Goal: Use online tool/utility: Utilize a website feature to perform a specific function

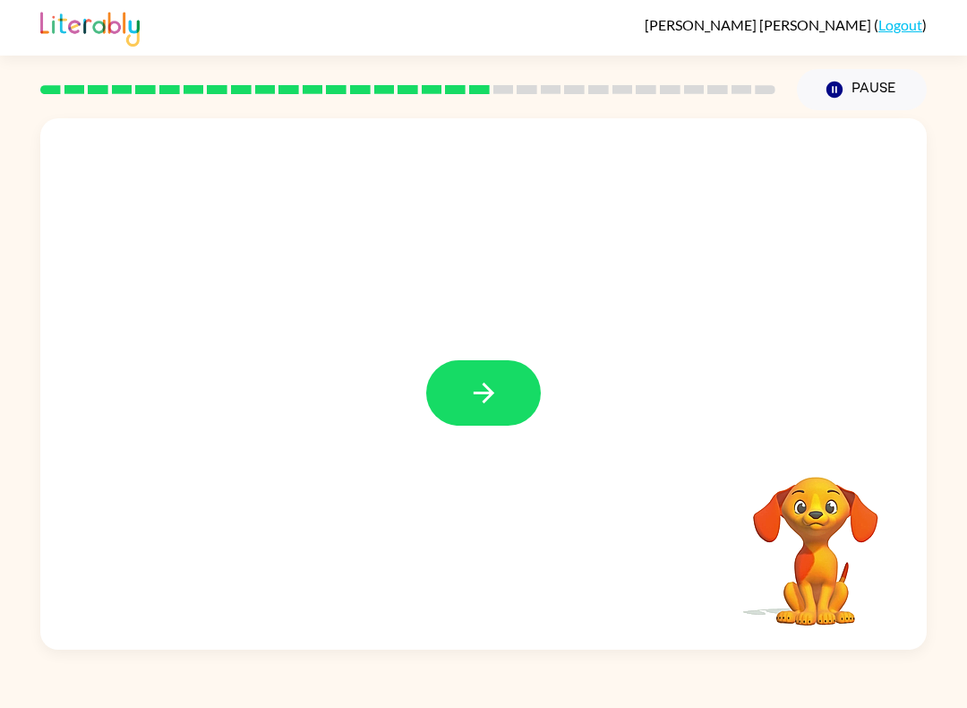
click at [520, 394] on button "button" at bounding box center [483, 392] width 115 height 65
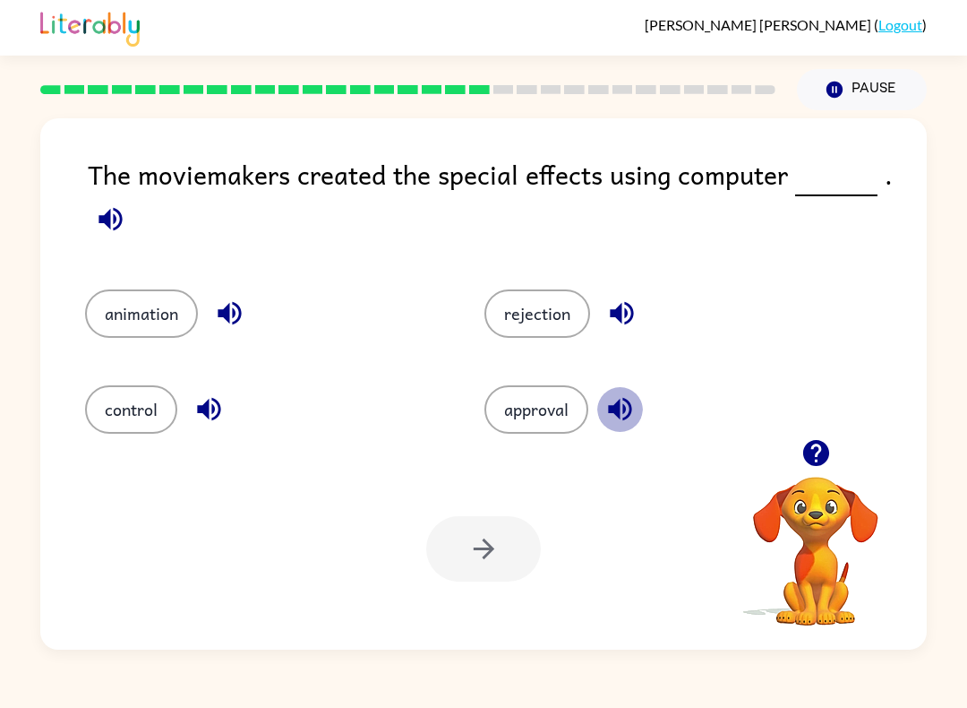
click at [615, 407] on icon "button" at bounding box center [619, 409] width 23 height 23
click at [105, 228] on icon "button" at bounding box center [110, 218] width 31 height 31
click at [541, 416] on button "approval" at bounding box center [537, 409] width 104 height 48
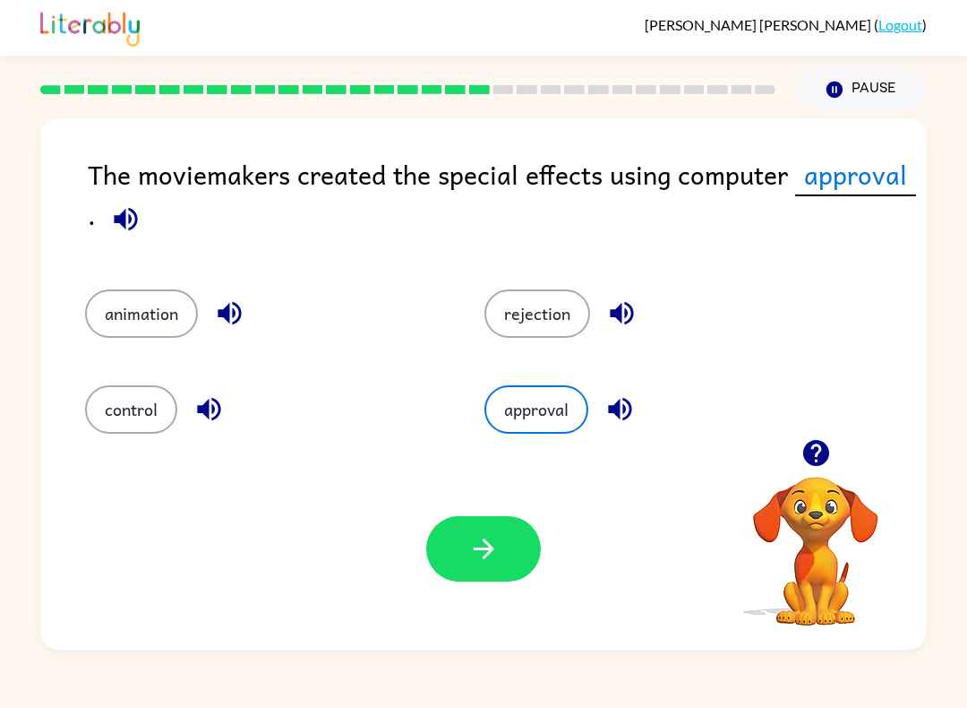
click at [480, 552] on icon "button" at bounding box center [483, 548] width 31 height 31
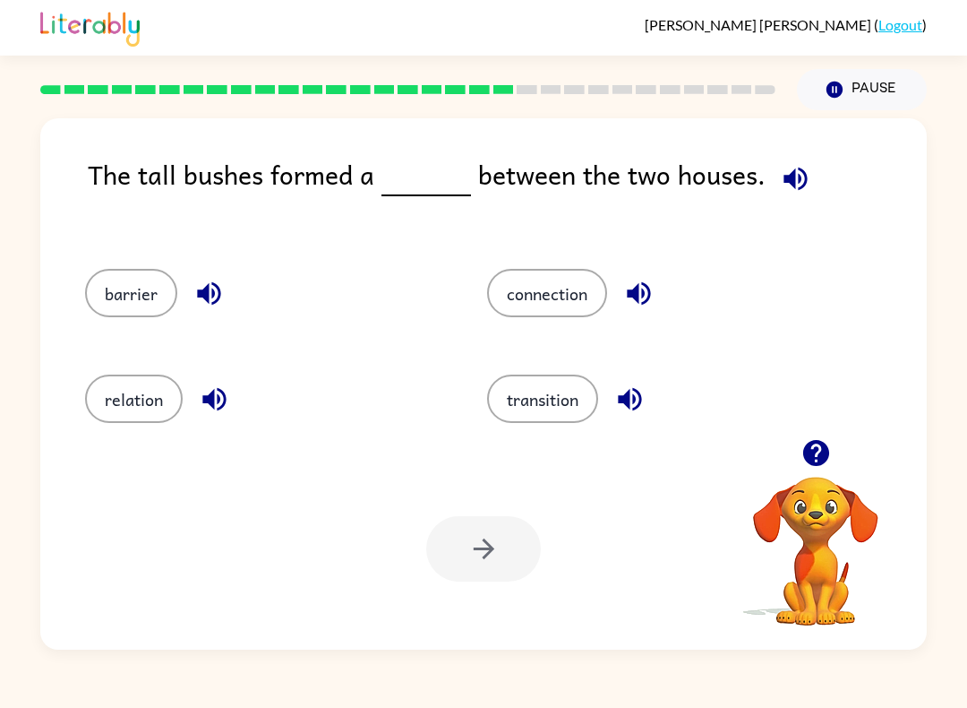
click at [118, 294] on button "barrier" at bounding box center [131, 293] width 92 height 48
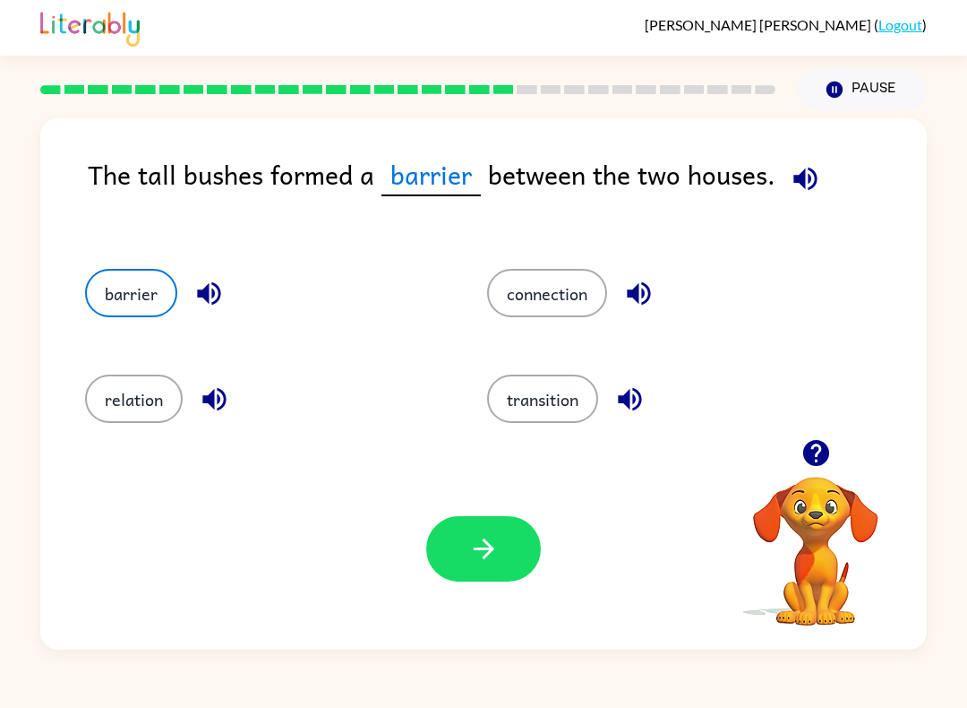
click at [492, 557] on icon "button" at bounding box center [483, 548] width 31 height 31
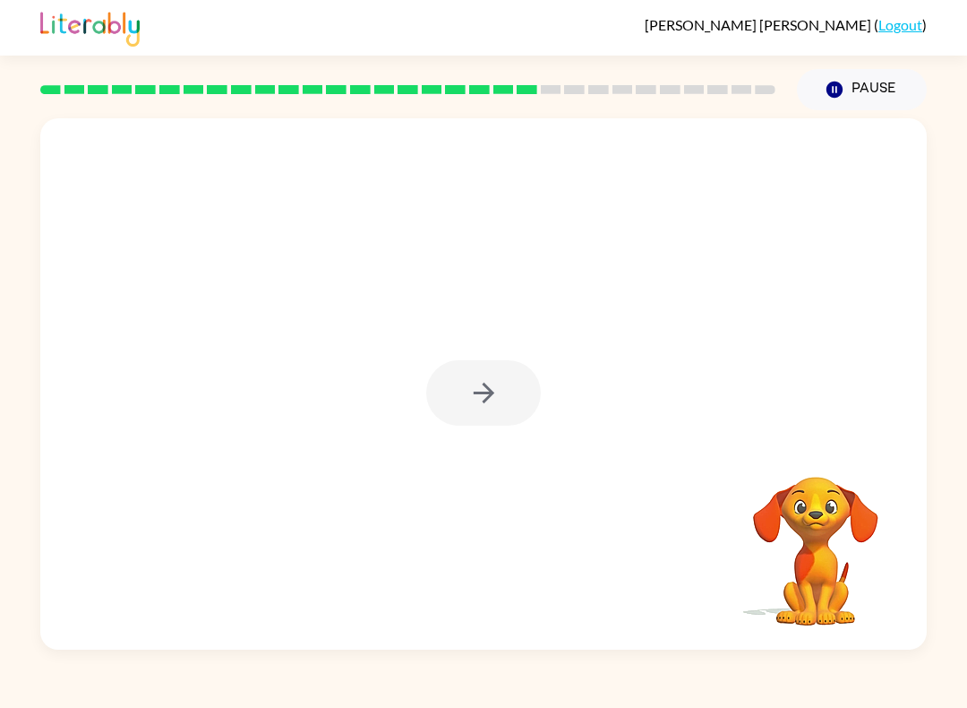
click at [525, 388] on div at bounding box center [483, 392] width 115 height 65
click at [506, 398] on div at bounding box center [483, 392] width 115 height 65
click at [500, 393] on div at bounding box center [483, 392] width 115 height 65
click at [490, 391] on icon "button" at bounding box center [483, 392] width 21 height 21
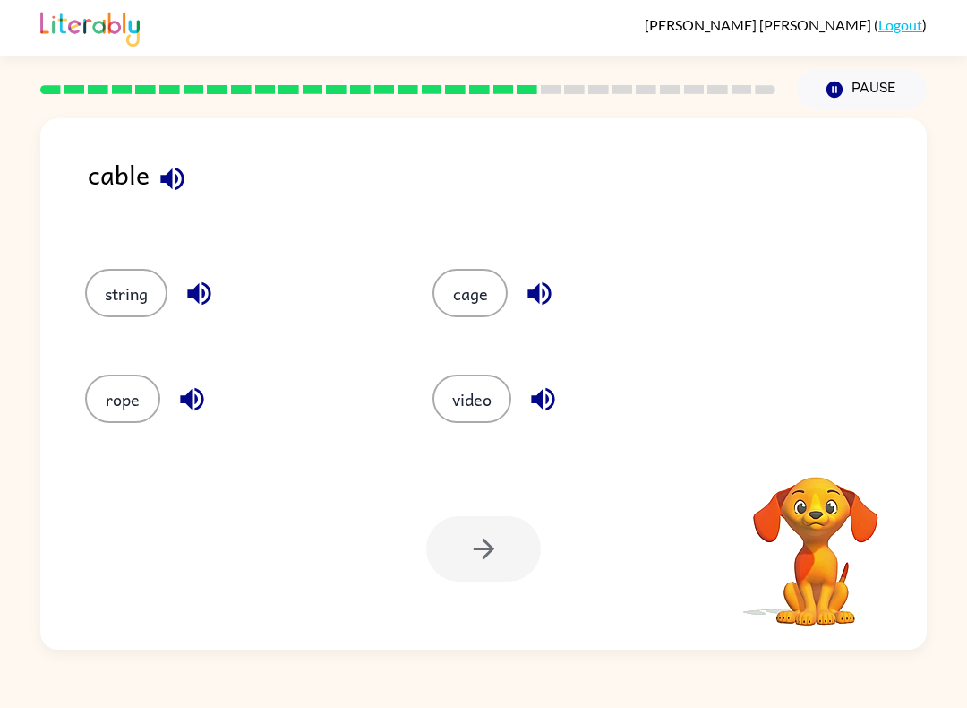
click at [485, 402] on button "video" at bounding box center [472, 398] width 79 height 48
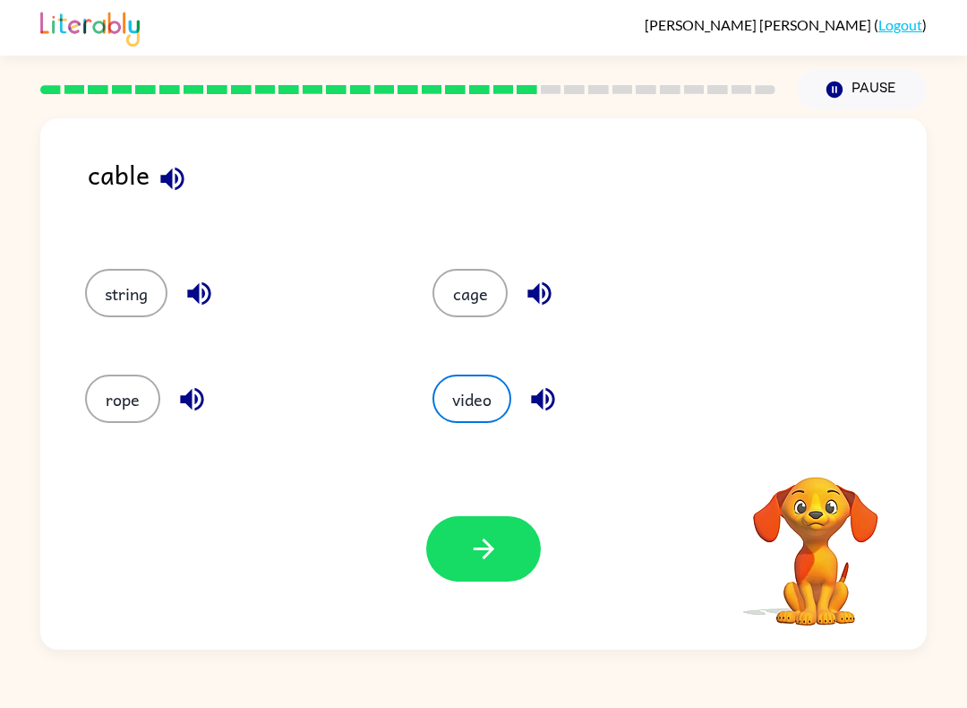
click at [170, 190] on icon "button" at bounding box center [172, 178] width 31 height 31
click at [202, 289] on icon "button" at bounding box center [199, 293] width 31 height 31
click at [179, 387] on icon "button" at bounding box center [191, 398] width 31 height 31
click at [526, 283] on icon "button" at bounding box center [539, 293] width 31 height 31
click at [473, 301] on button "cage" at bounding box center [470, 293] width 75 height 48
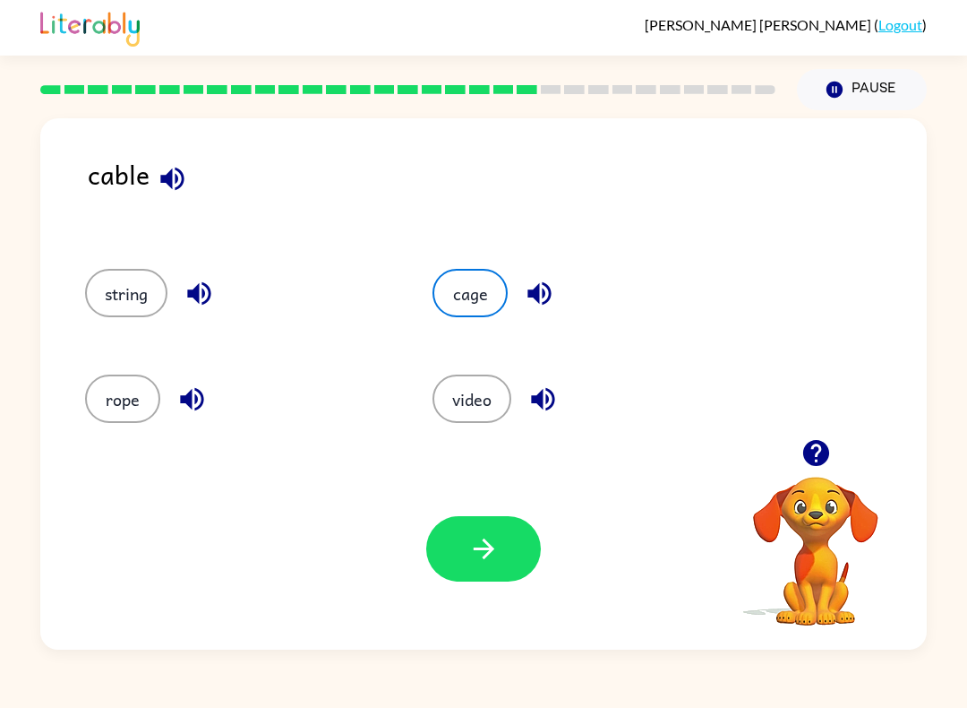
click at [483, 580] on button "button" at bounding box center [483, 548] width 115 height 65
click at [485, 582] on div "Your browser must support playing .mp4 files to use Literably. Please try using…" at bounding box center [483, 549] width 887 height 202
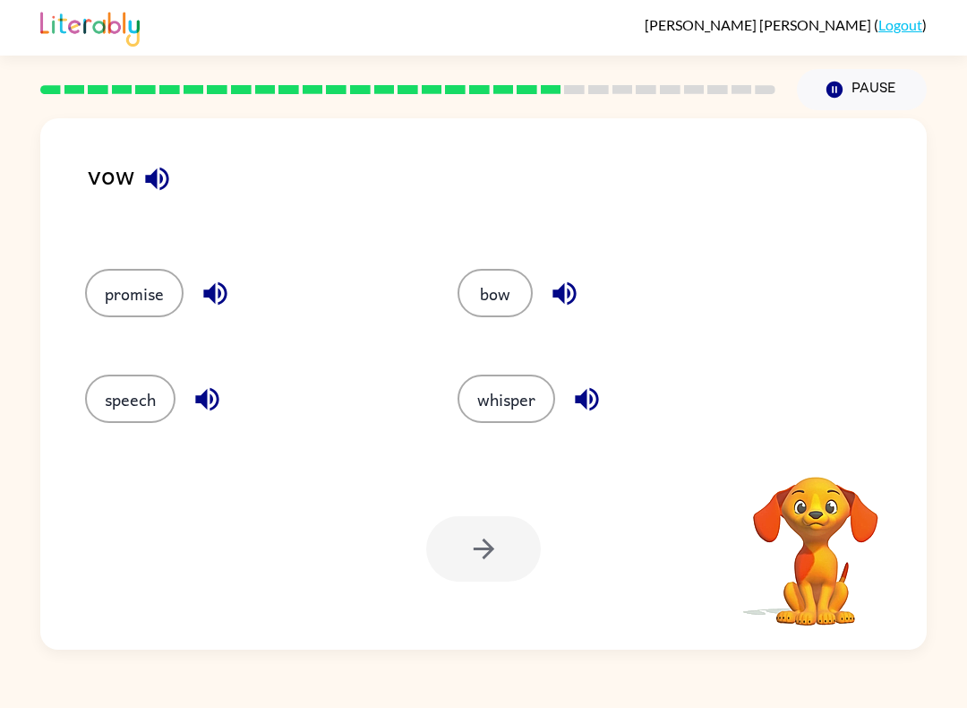
click at [172, 189] on icon "button" at bounding box center [157, 178] width 31 height 31
click at [170, 178] on icon "button" at bounding box center [157, 178] width 31 height 31
click at [564, 300] on icon "button" at bounding box center [564, 293] width 23 height 23
click at [485, 302] on button "bow" at bounding box center [495, 293] width 75 height 48
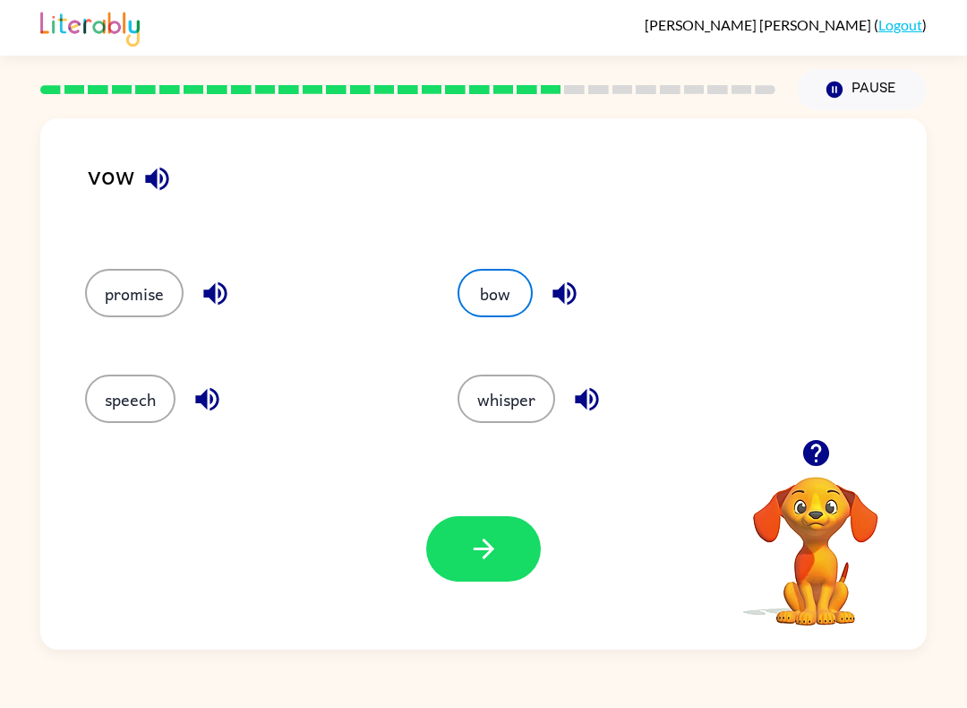
click at [498, 580] on button "button" at bounding box center [483, 548] width 115 height 65
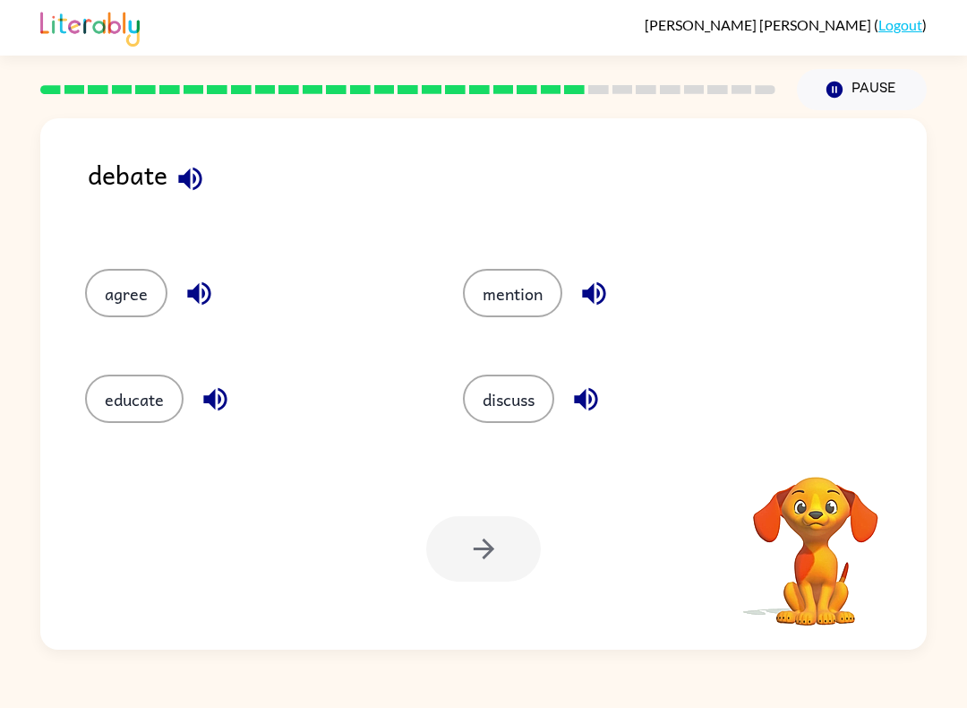
click at [195, 173] on icon "button" at bounding box center [190, 178] width 31 height 31
click at [190, 186] on icon "button" at bounding box center [189, 178] width 23 height 23
click at [597, 296] on icon "button" at bounding box center [594, 293] width 31 height 31
click at [594, 407] on icon "button" at bounding box center [586, 398] width 31 height 31
click at [209, 394] on icon "button" at bounding box center [215, 398] width 31 height 31
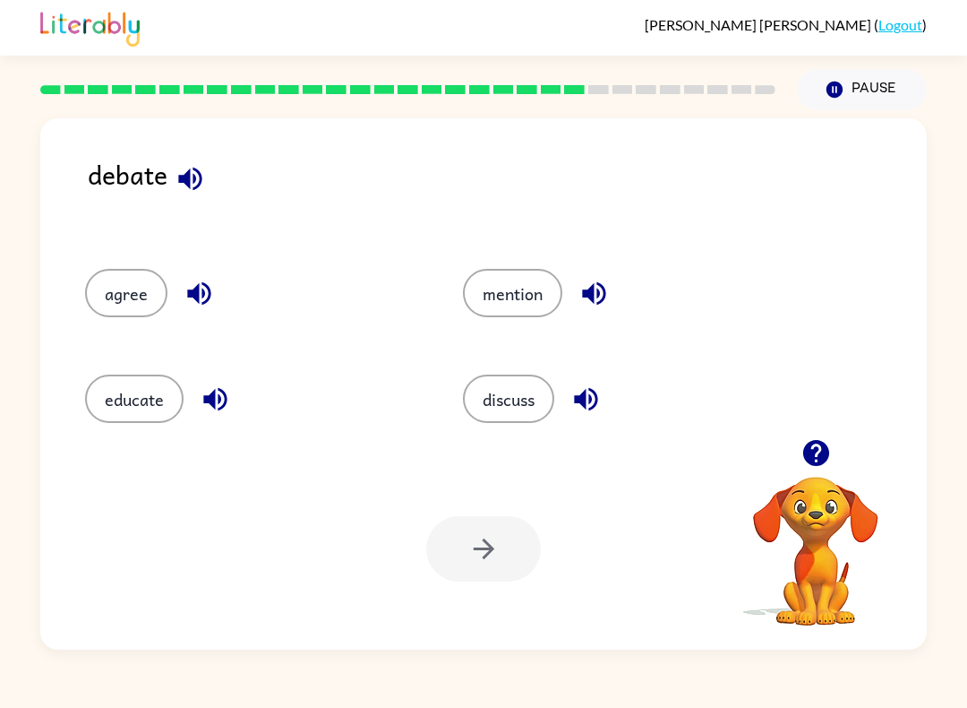
click at [193, 291] on icon "button" at bounding box center [198, 293] width 23 height 23
click at [502, 406] on button "discuss" at bounding box center [508, 398] width 91 height 48
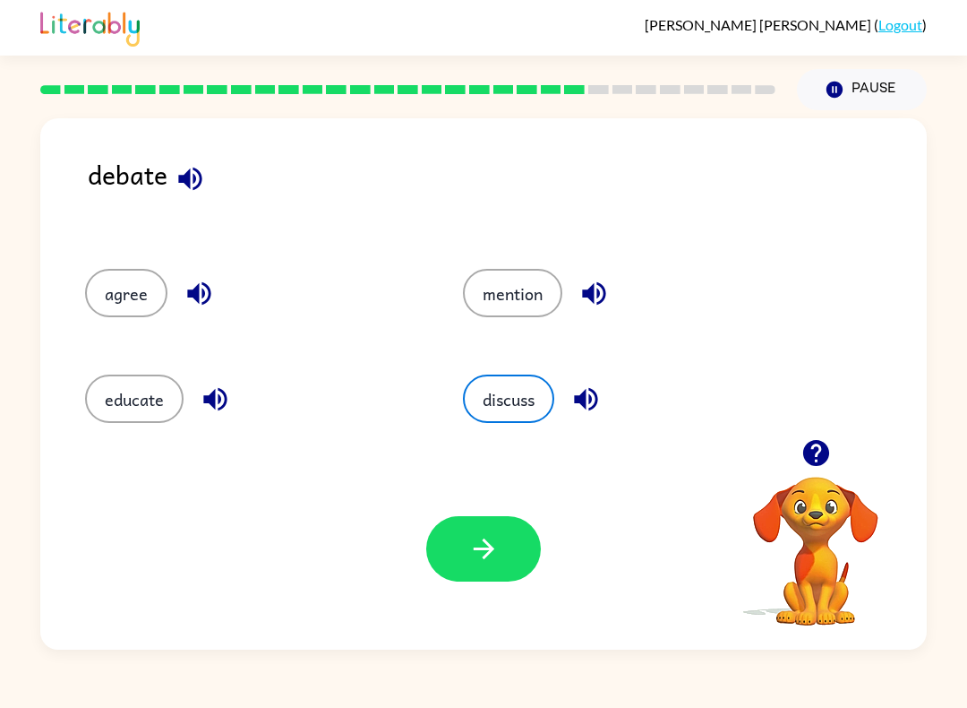
click at [504, 580] on button "button" at bounding box center [483, 548] width 115 height 65
click at [506, 582] on div "Your browser must support playing .mp4 files to use Literably. Please try using…" at bounding box center [483, 549] width 887 height 202
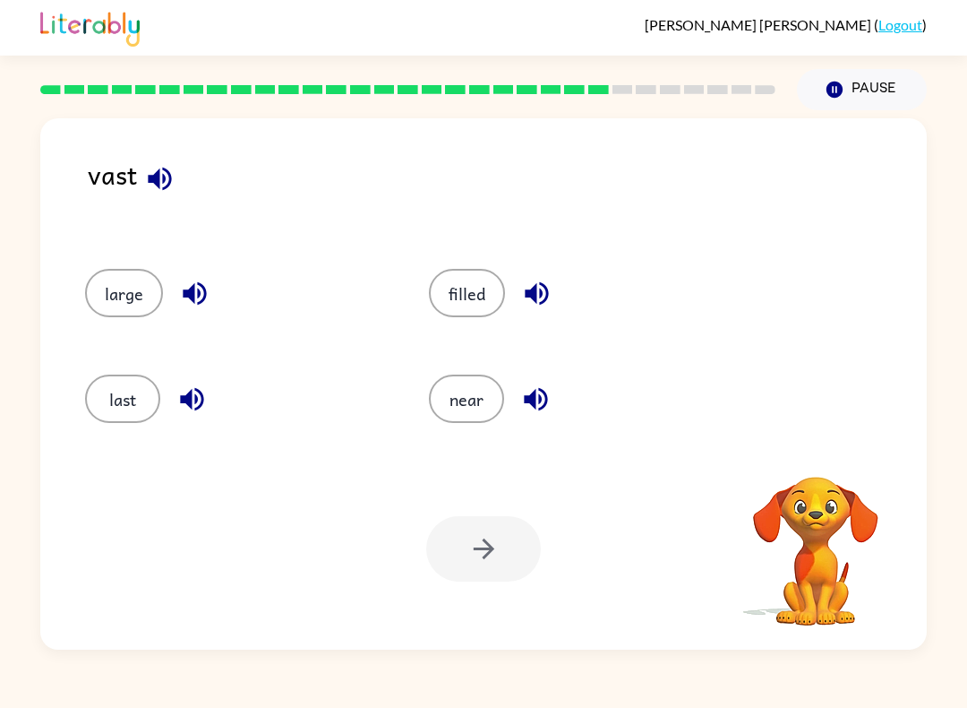
click at [159, 202] on button "button" at bounding box center [160, 179] width 46 height 46
click at [163, 183] on icon "button" at bounding box center [159, 178] width 23 height 23
click at [152, 165] on icon "button" at bounding box center [159, 178] width 31 height 31
click at [180, 181] on button "button" at bounding box center [160, 179] width 46 height 46
click at [199, 285] on icon "button" at bounding box center [194, 293] width 23 height 23
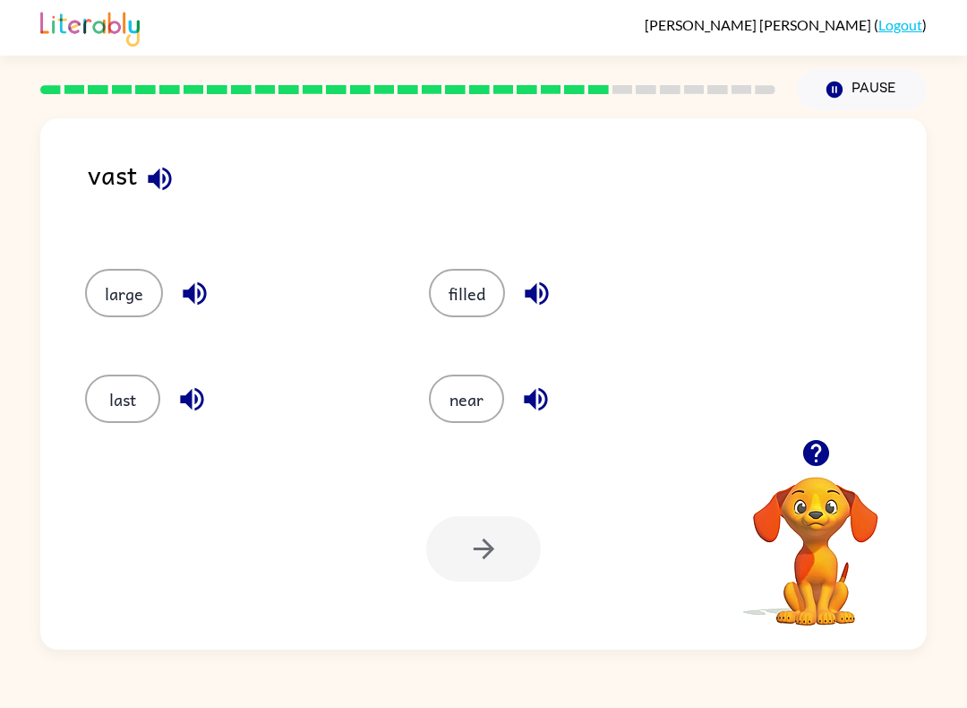
click at [172, 393] on button "button" at bounding box center [192, 399] width 46 height 46
click at [123, 382] on button "last" at bounding box center [122, 398] width 75 height 48
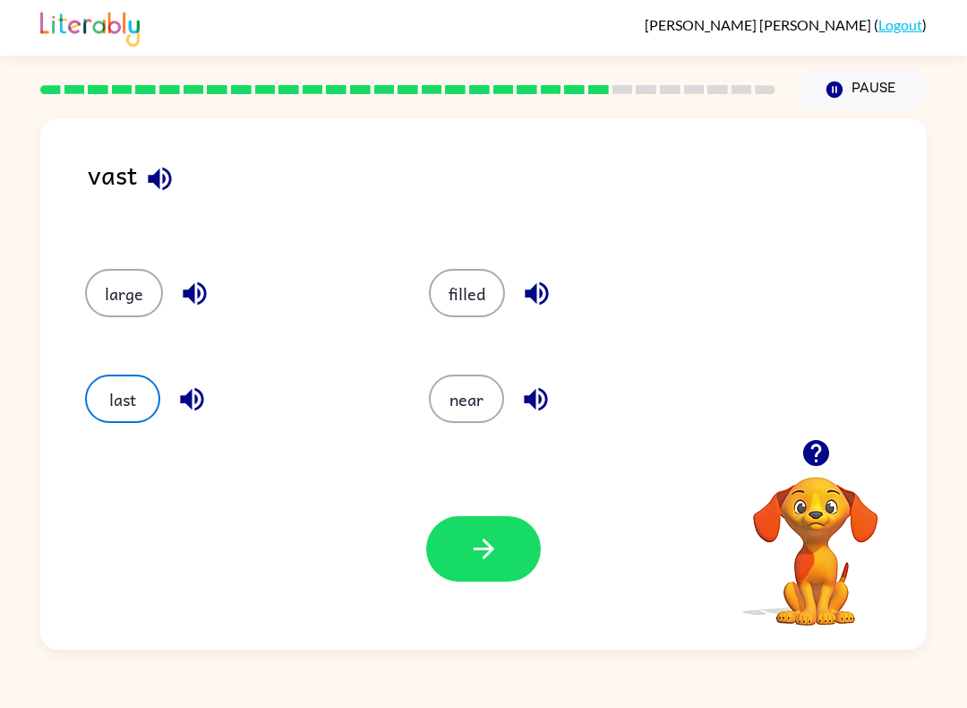
click at [448, 555] on button "button" at bounding box center [483, 548] width 115 height 65
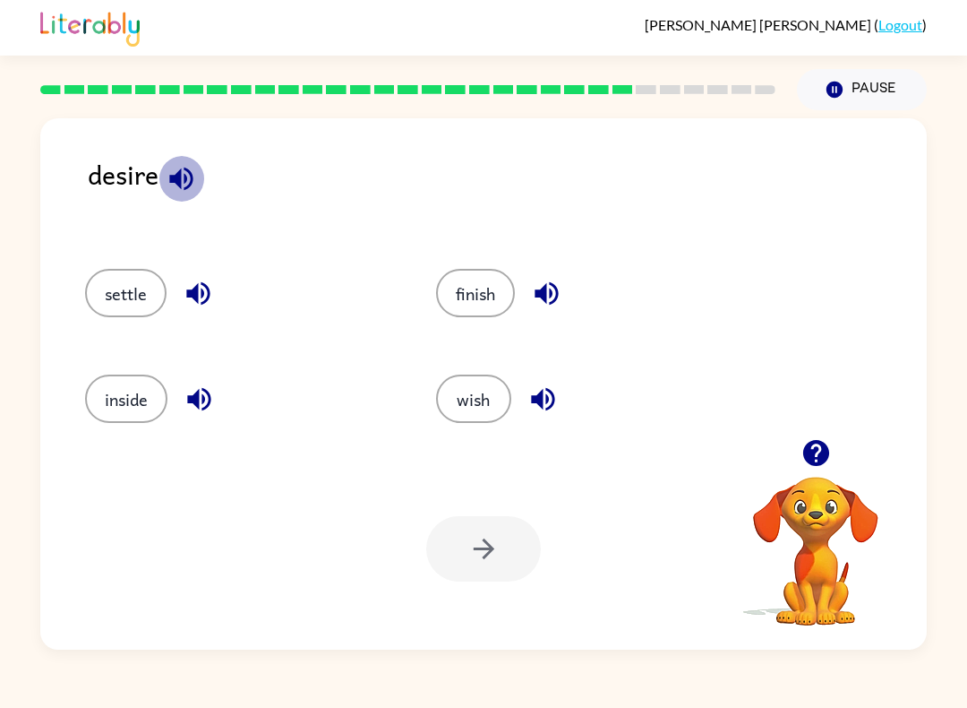
click at [185, 188] on icon "button" at bounding box center [181, 178] width 31 height 31
click at [187, 194] on icon "button" at bounding box center [181, 178] width 31 height 31
click at [209, 295] on icon "button" at bounding box center [197, 293] width 23 height 23
click at [185, 403] on icon "button" at bounding box center [199, 398] width 31 height 31
click at [552, 289] on icon "button" at bounding box center [546, 293] width 31 height 31
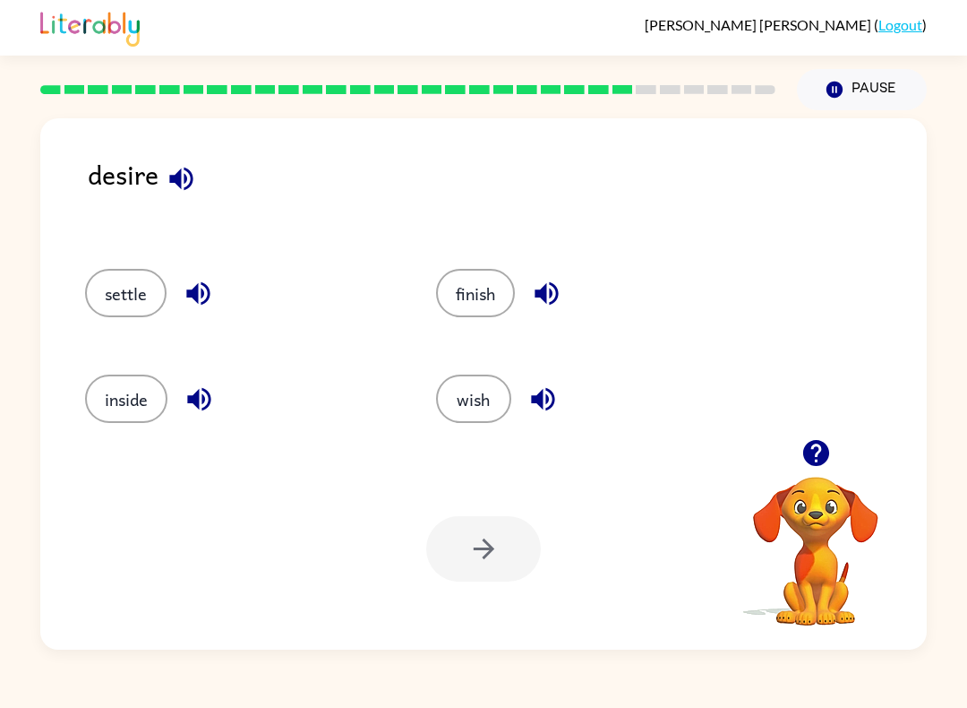
click at [556, 409] on icon "button" at bounding box center [543, 398] width 31 height 31
click at [562, 396] on button "button" at bounding box center [543, 399] width 46 height 46
click at [136, 381] on button "inside" at bounding box center [126, 398] width 82 height 48
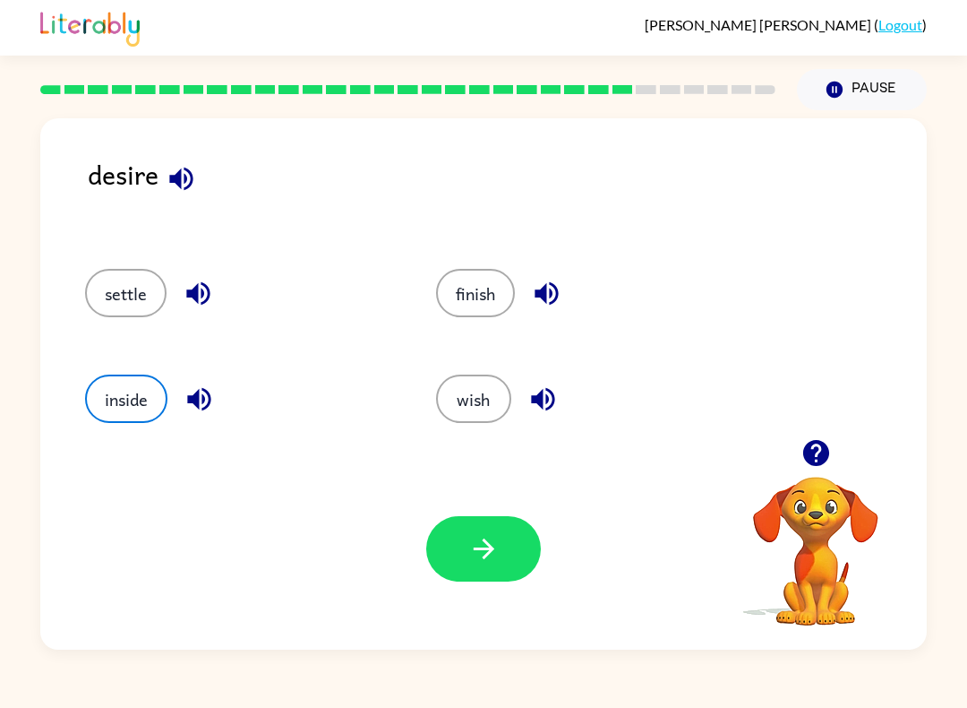
click at [486, 532] on button "button" at bounding box center [483, 548] width 115 height 65
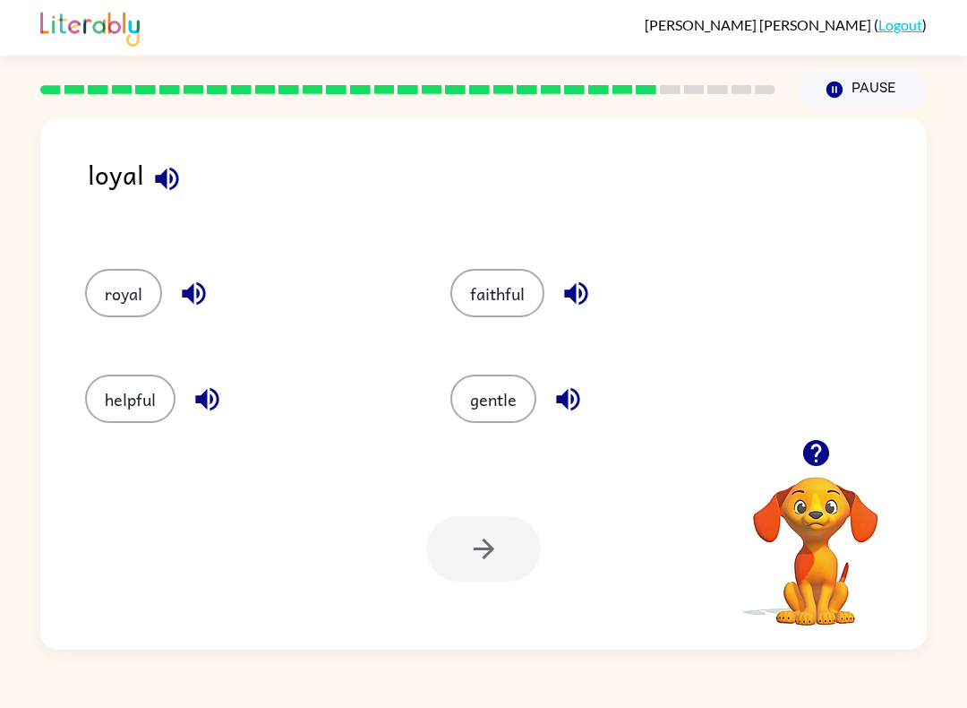
click at [167, 167] on icon "button" at bounding box center [166, 178] width 31 height 31
click at [168, 185] on icon "button" at bounding box center [166, 178] width 23 height 23
click at [194, 303] on icon "button" at bounding box center [193, 293] width 31 height 31
click at [191, 393] on button "button" at bounding box center [208, 399] width 46 height 46
click at [584, 280] on icon "button" at bounding box center [576, 293] width 31 height 31
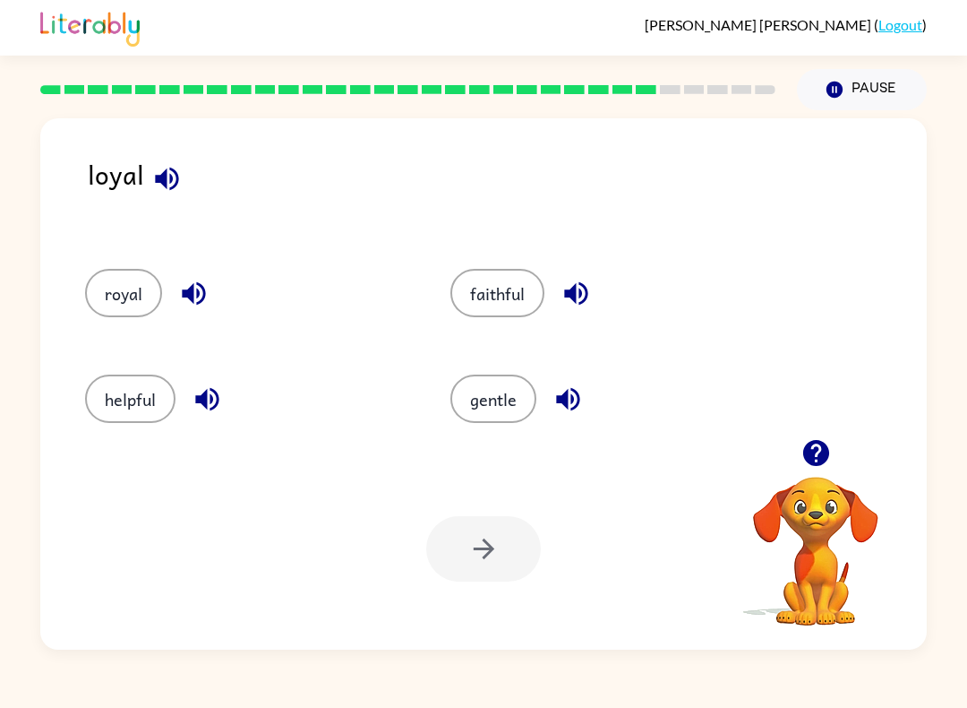
click at [572, 417] on button "button" at bounding box center [568, 399] width 46 height 46
click at [129, 294] on button "royal" at bounding box center [123, 293] width 77 height 48
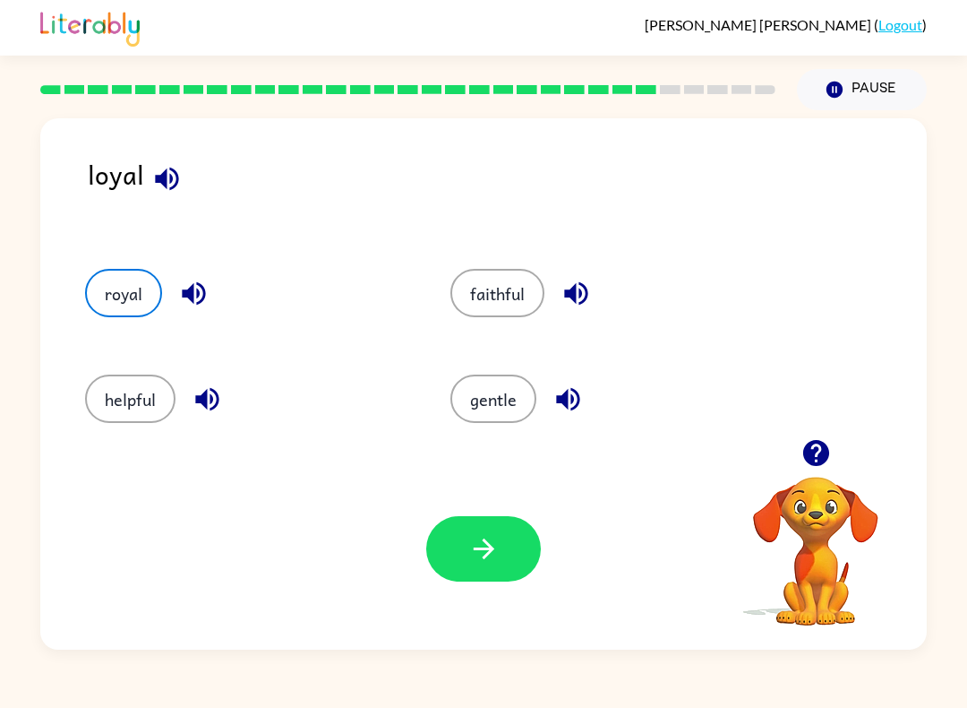
click at [479, 562] on icon "button" at bounding box center [483, 548] width 31 height 31
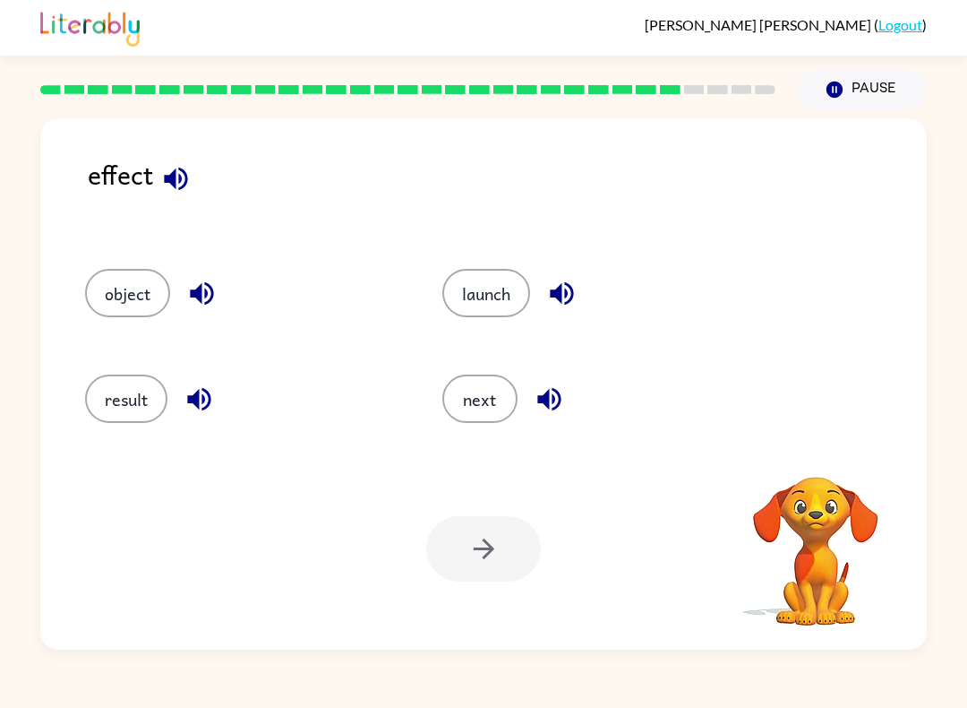
click at [185, 186] on icon "button" at bounding box center [175, 178] width 23 height 23
click at [186, 177] on icon "button" at bounding box center [175, 178] width 23 height 23
click at [207, 292] on icon "button" at bounding box center [201, 293] width 23 height 23
click at [167, 391] on button "result" at bounding box center [126, 398] width 82 height 48
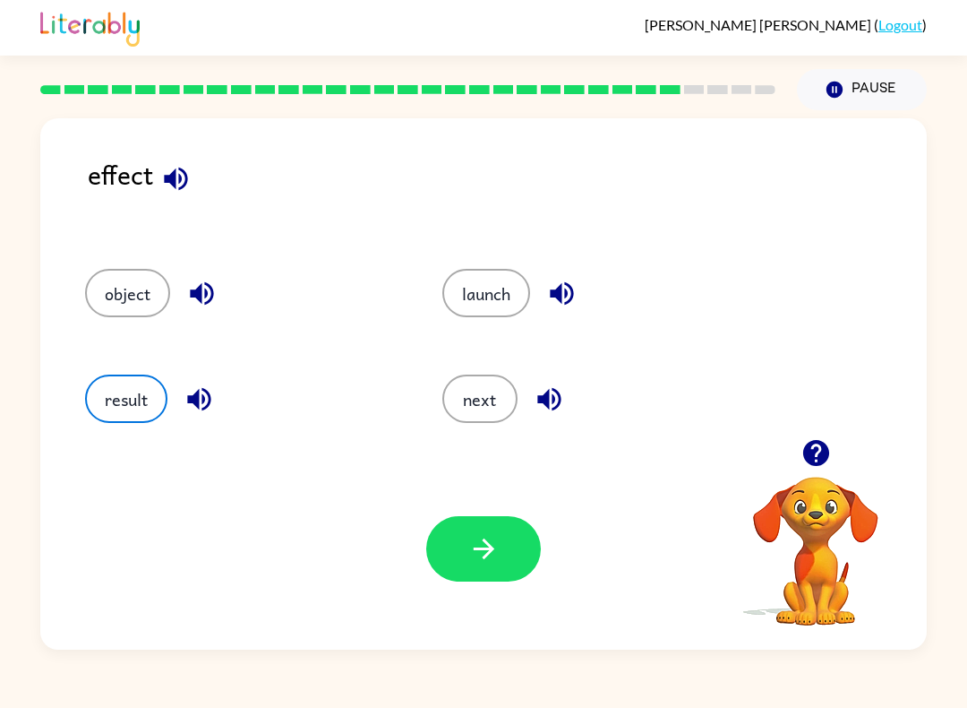
click at [208, 388] on icon "button" at bounding box center [199, 398] width 31 height 31
click at [566, 292] on icon "button" at bounding box center [561, 293] width 31 height 31
click at [559, 408] on icon "button" at bounding box center [549, 398] width 31 height 31
click at [202, 388] on icon "button" at bounding box center [199, 398] width 31 height 31
click at [133, 296] on button "object" at bounding box center [127, 293] width 85 height 48
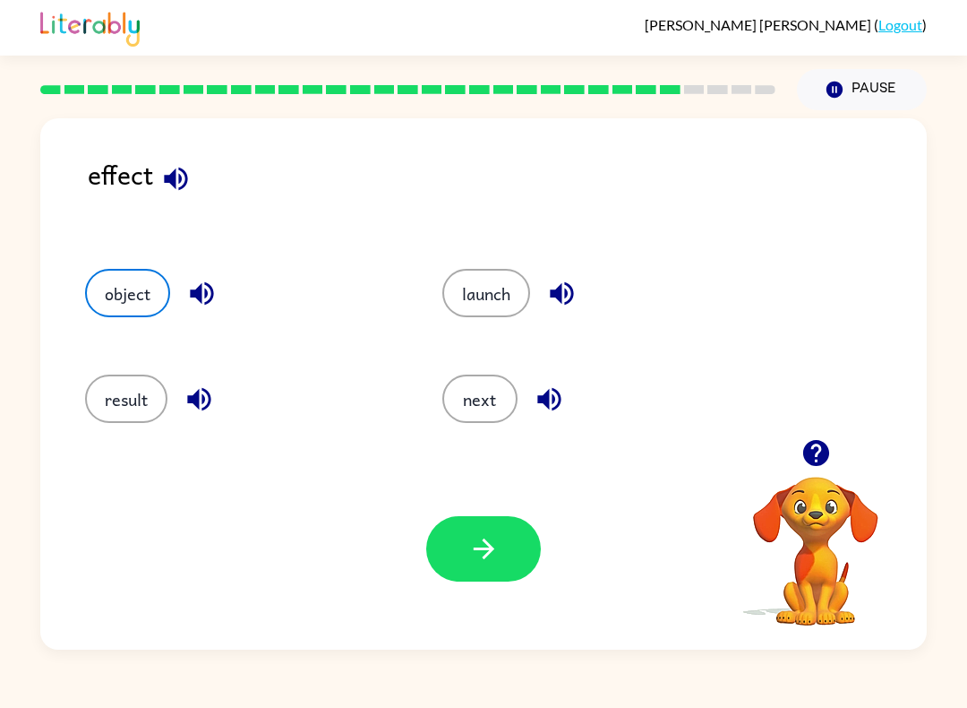
click at [482, 537] on icon "button" at bounding box center [483, 548] width 31 height 31
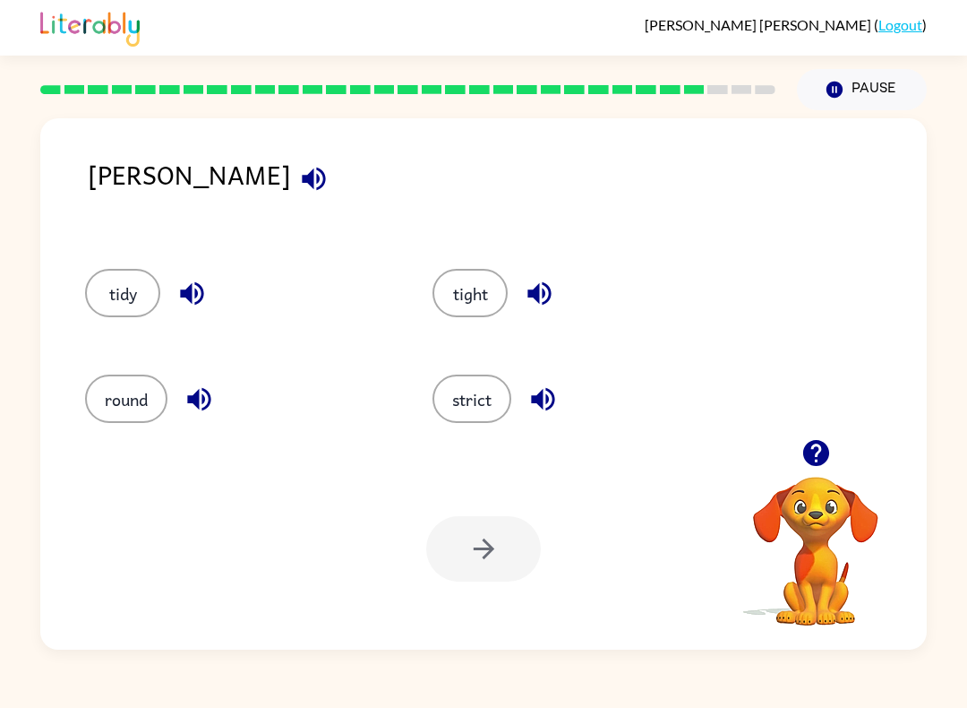
click at [298, 172] on icon "button" at bounding box center [313, 178] width 31 height 31
click at [204, 285] on icon "button" at bounding box center [191, 293] width 31 height 31
click at [193, 403] on icon "button" at bounding box center [198, 399] width 23 height 23
click at [540, 276] on button "button" at bounding box center [540, 294] width 46 height 46
click at [533, 404] on icon "button" at bounding box center [543, 398] width 31 height 31
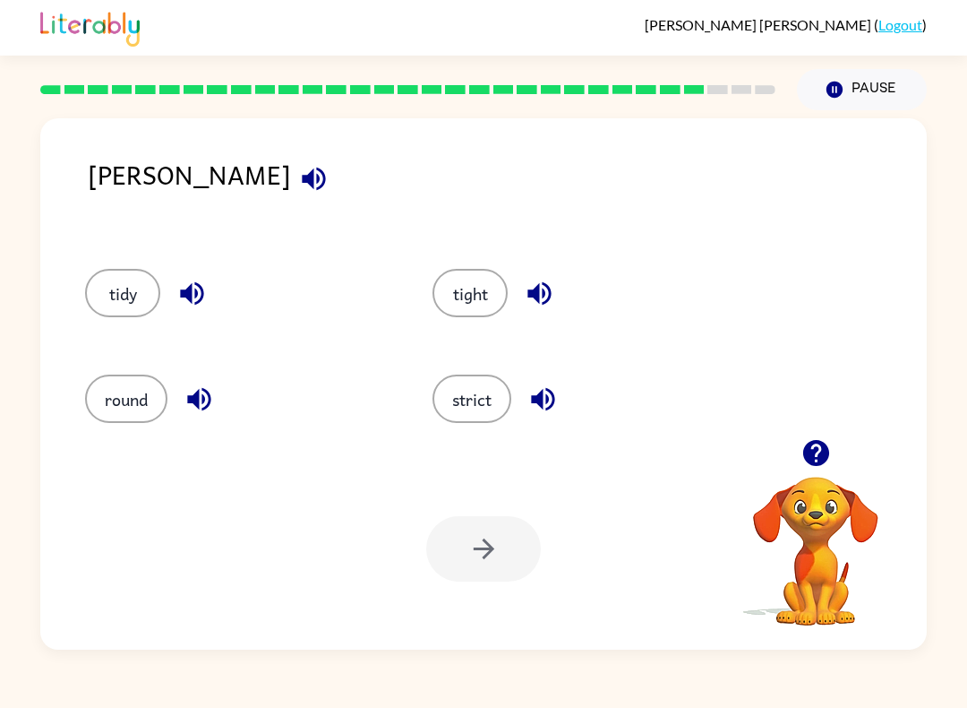
click at [464, 414] on button "strict" at bounding box center [472, 398] width 79 height 48
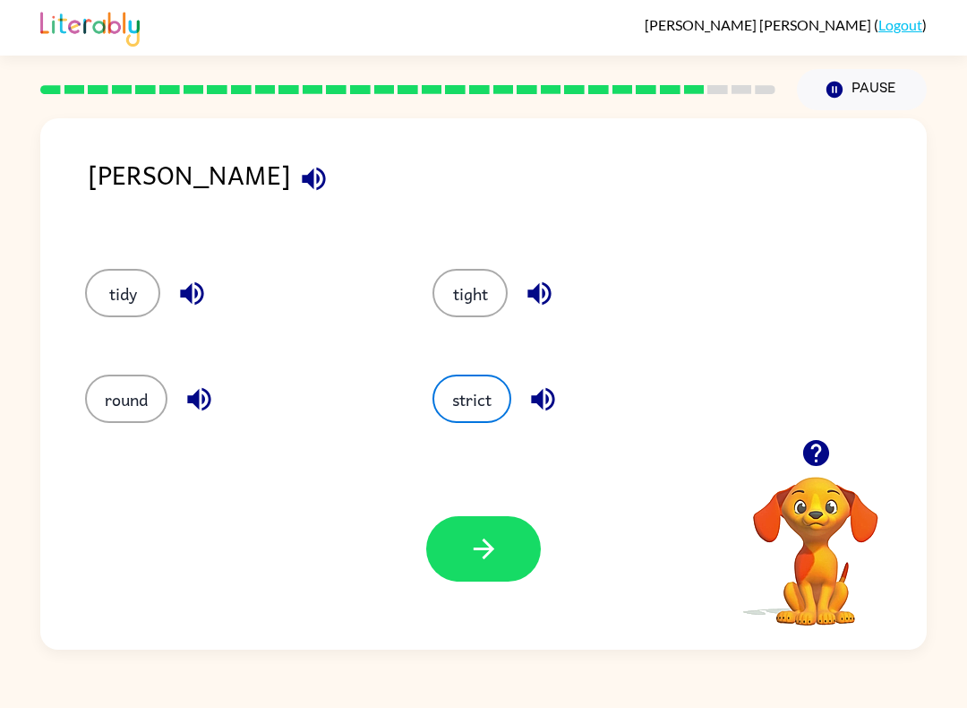
click at [460, 550] on button "button" at bounding box center [483, 548] width 115 height 65
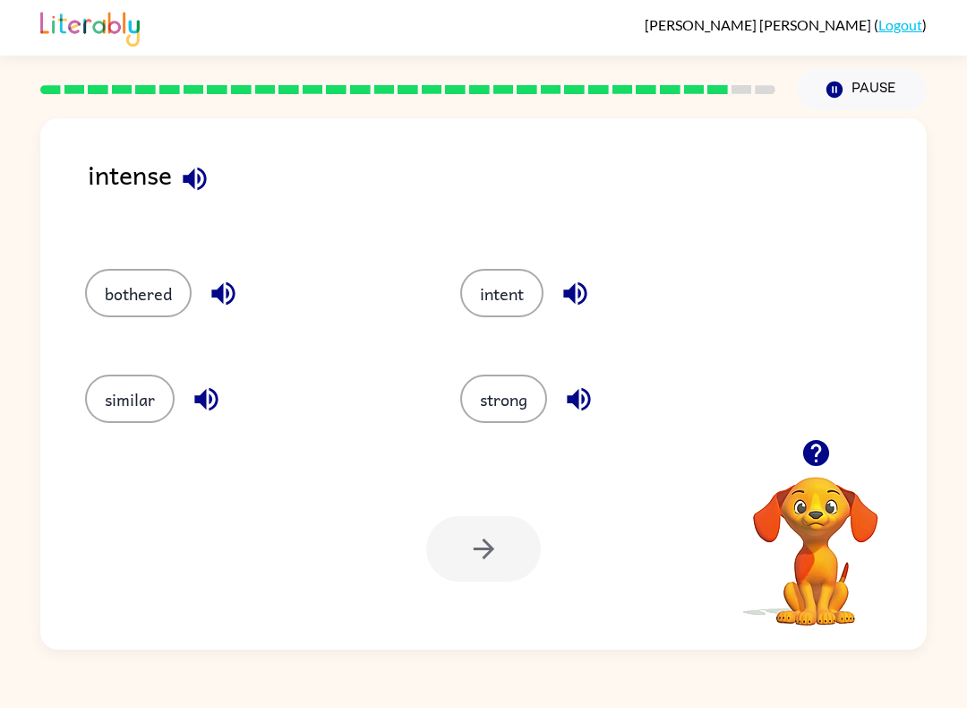
click at [209, 185] on icon "button" at bounding box center [194, 178] width 31 height 31
click at [223, 295] on icon "button" at bounding box center [222, 293] width 23 height 23
click at [576, 300] on icon "button" at bounding box center [574, 293] width 23 height 23
click at [495, 311] on button "intent" at bounding box center [501, 293] width 83 height 48
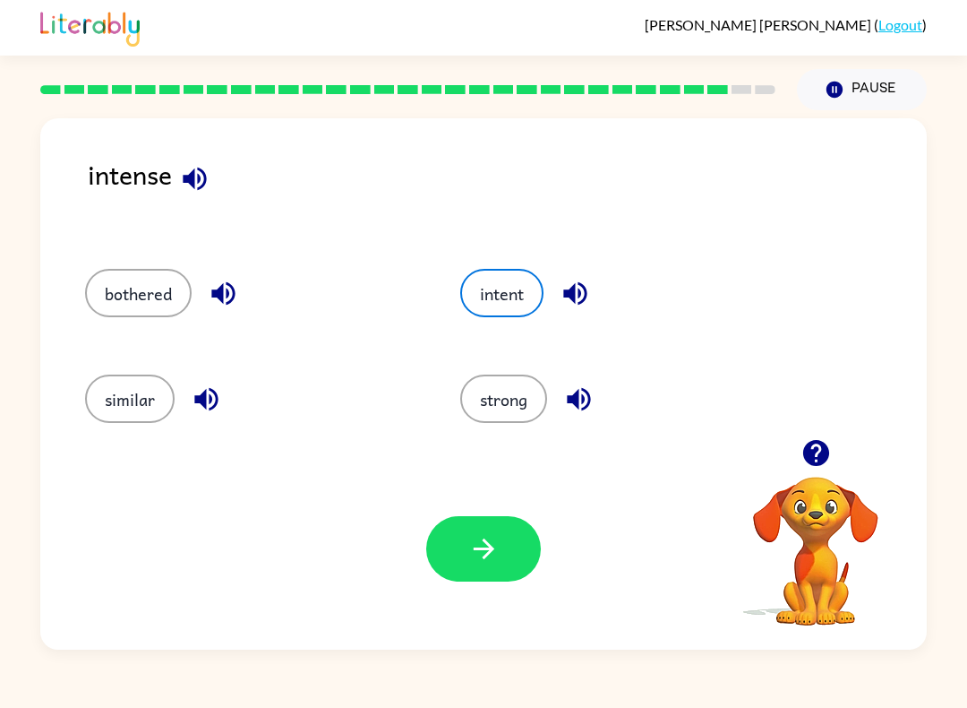
click at [511, 564] on button "button" at bounding box center [483, 548] width 115 height 65
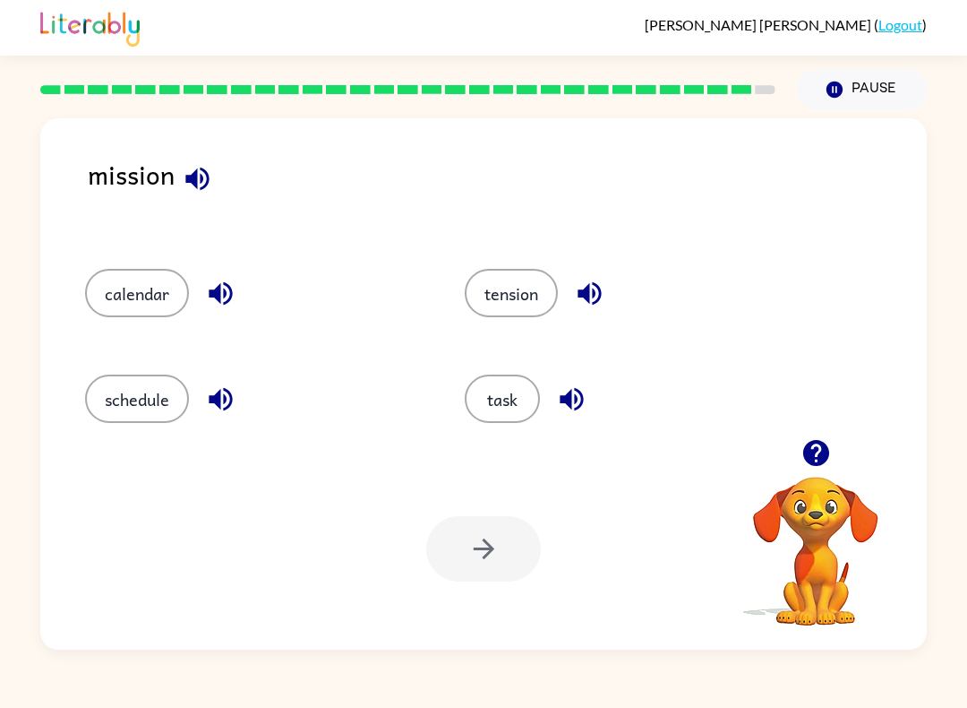
click at [206, 176] on icon "button" at bounding box center [196, 178] width 23 height 23
click at [239, 289] on button "button" at bounding box center [221, 294] width 46 height 46
click at [202, 391] on button "button" at bounding box center [221, 399] width 46 height 46
click at [588, 294] on icon "button" at bounding box center [589, 293] width 23 height 23
click at [556, 391] on button "button" at bounding box center [572, 399] width 46 height 46
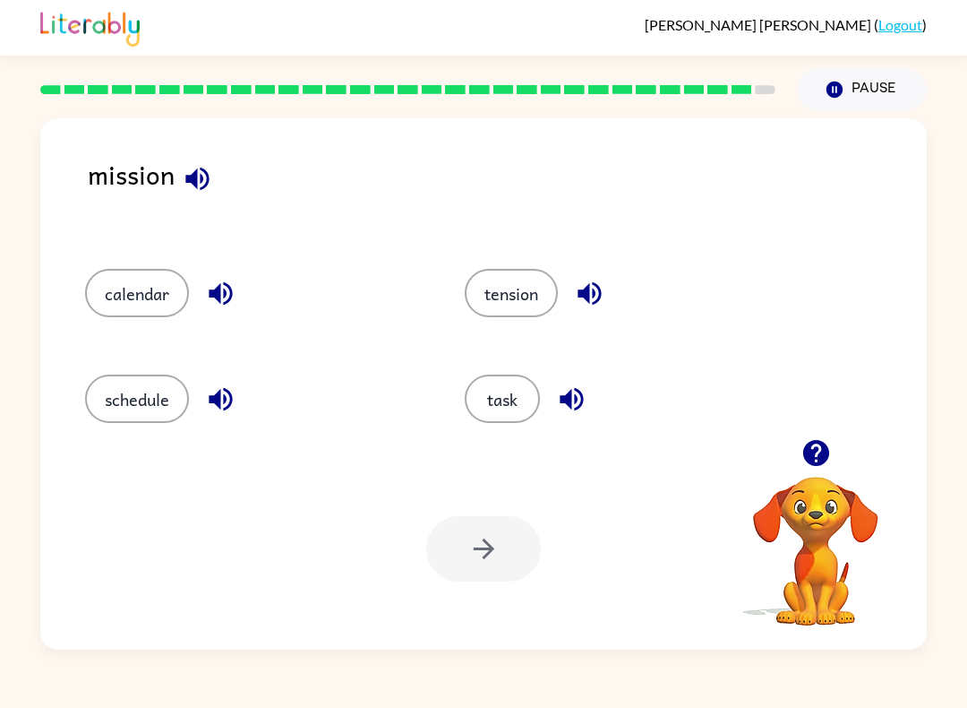
click at [523, 290] on button "tension" at bounding box center [511, 293] width 93 height 48
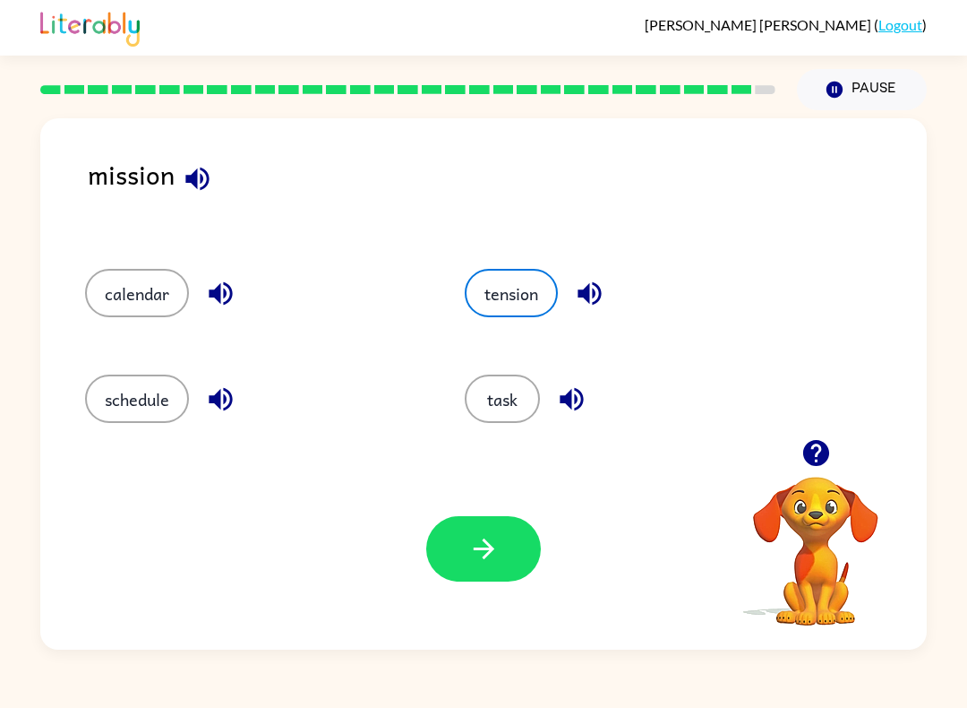
click at [496, 553] on icon "button" at bounding box center [483, 548] width 31 height 31
